Goal: Task Accomplishment & Management: Manage account settings

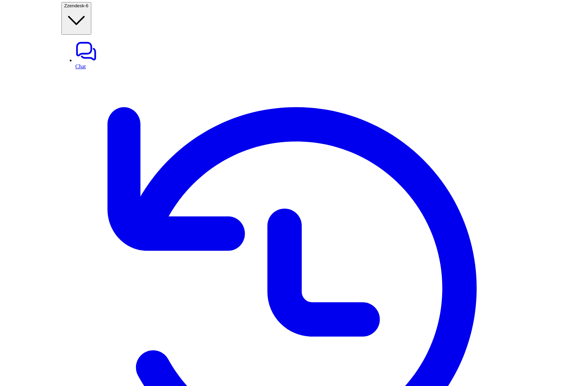
scroll to position [0, 45]
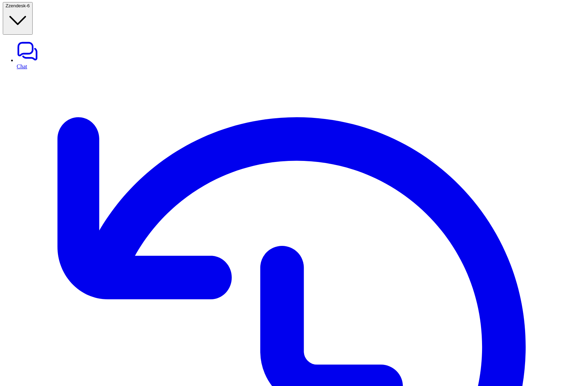
scroll to position [1, 0]
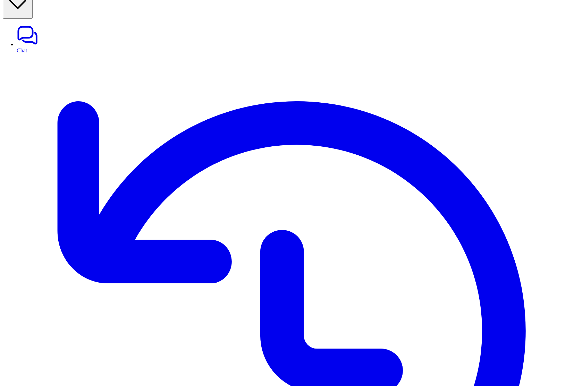
scroll to position [1, 0]
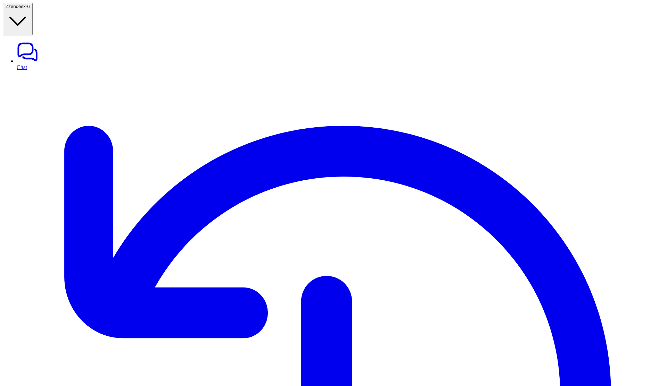
drag, startPoint x: 140, startPoint y: 93, endPoint x: 164, endPoint y: 147, distance: 59.5
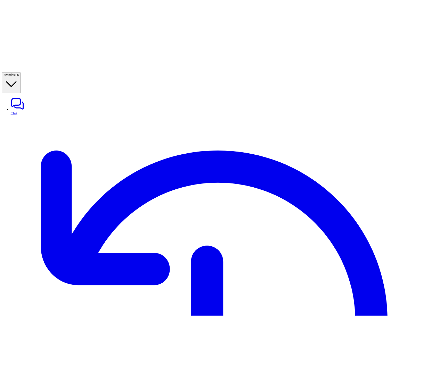
scroll to position [25, 0]
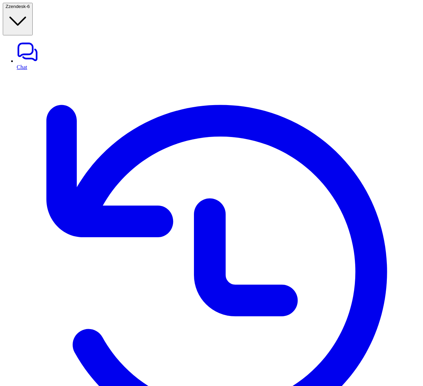
scroll to position [0, 103]
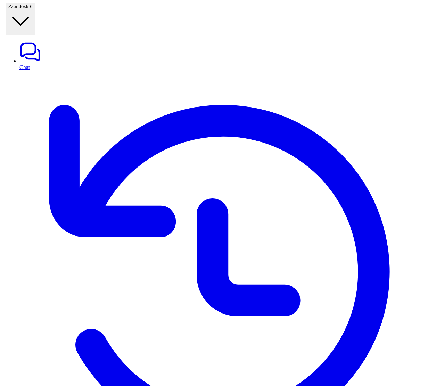
scroll to position [0, 260]
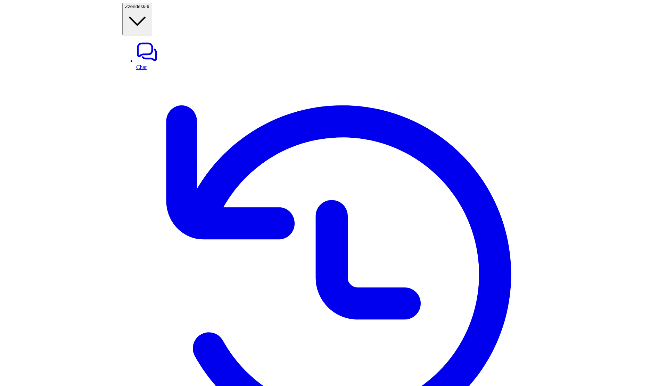
scroll to position [49, 0]
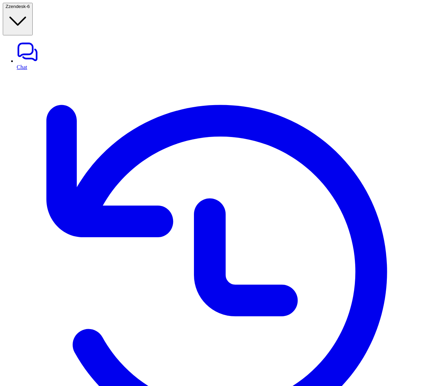
click at [30, 5] on span "zendesk-6" at bounding box center [19, 6] width 22 height 5
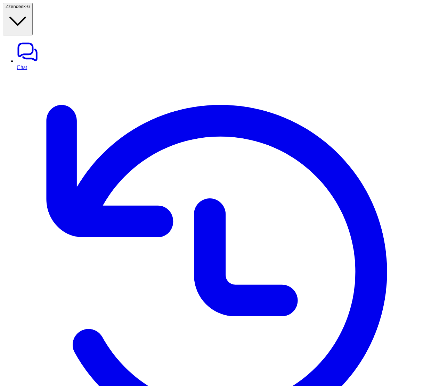
click at [30, 9] on span "zendesk-6" at bounding box center [19, 6] width 22 height 5
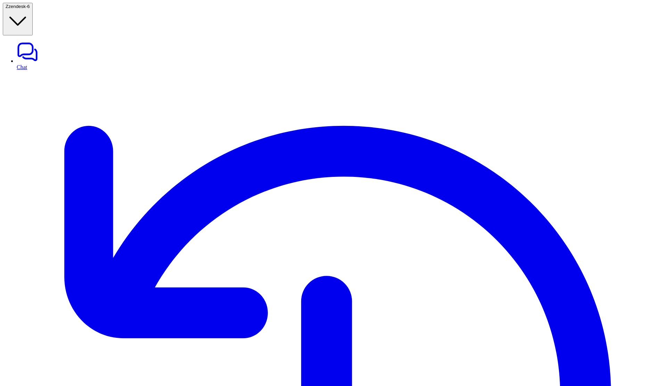
copy p "zendesk_tag_ticket"
paste textarea "**********"
type textarea "**********"
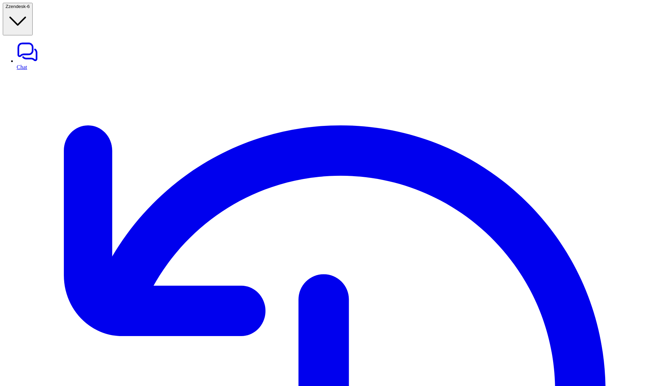
scroll to position [8, 0]
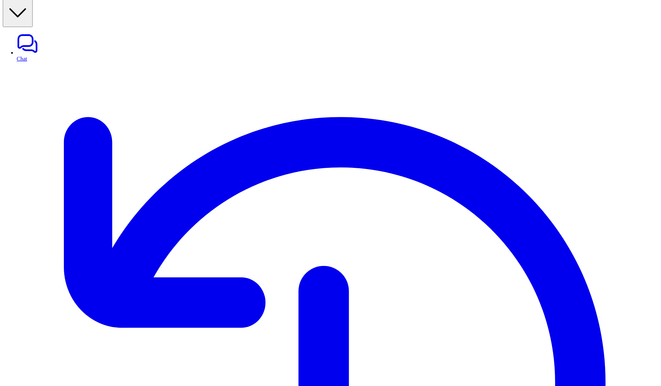
paste div
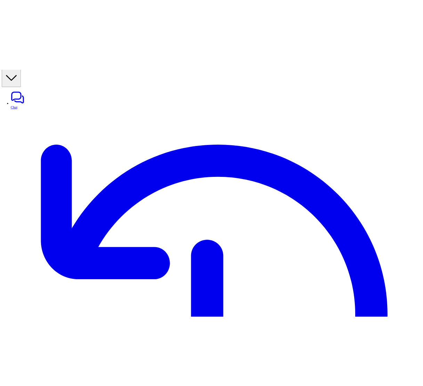
scroll to position [9, 0]
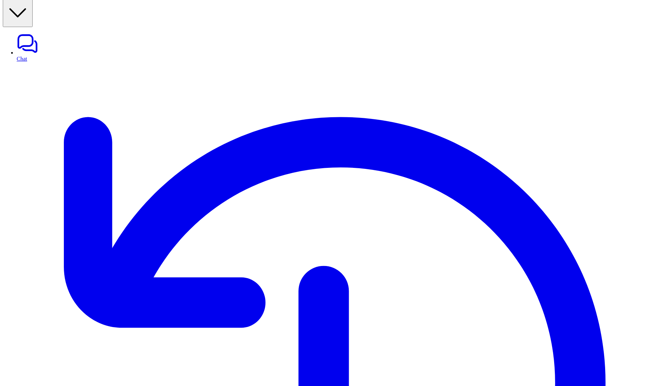
click at [24, 62] on link "History" at bounding box center [338, 386] width 642 height 649
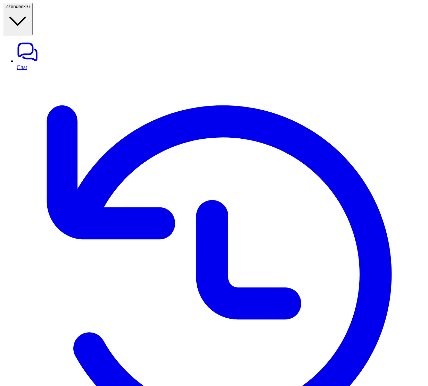
scroll to position [106, 0]
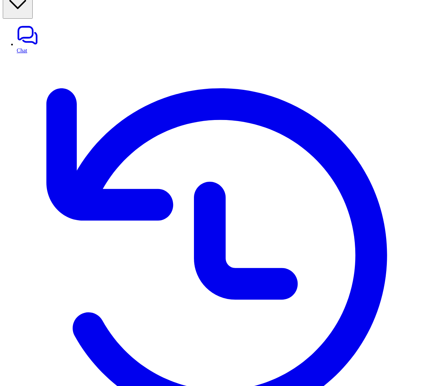
scroll to position [1, 0]
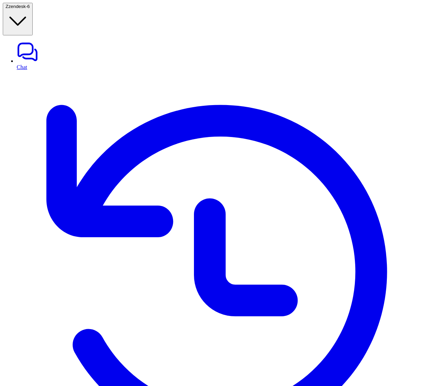
scroll to position [1, 0]
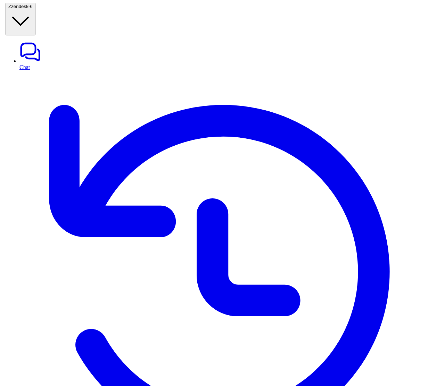
scroll to position [0, 258]
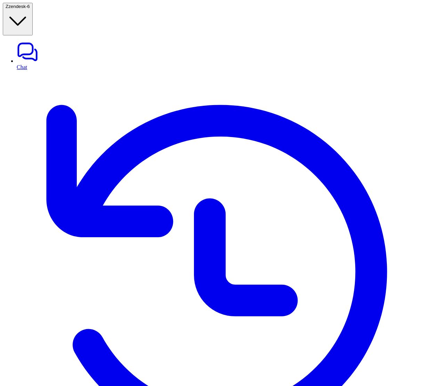
scroll to position [0, 294]
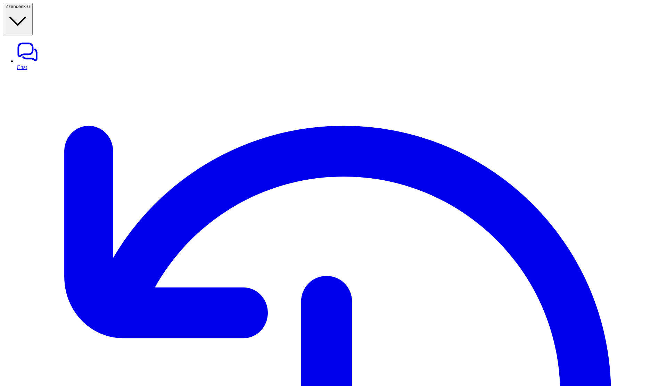
type textarea "**********"
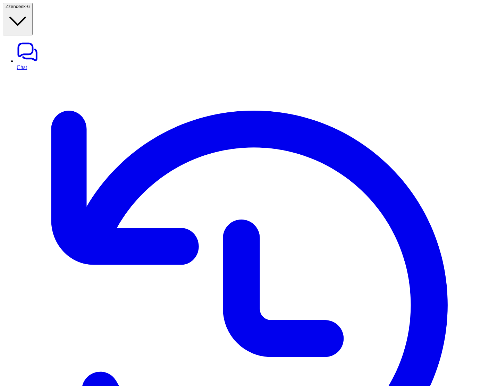
scroll to position [0, 208]
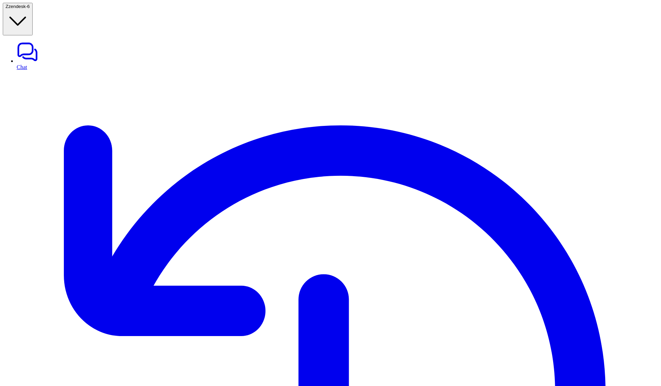
scroll to position [1, 0]
